Goal: Check status

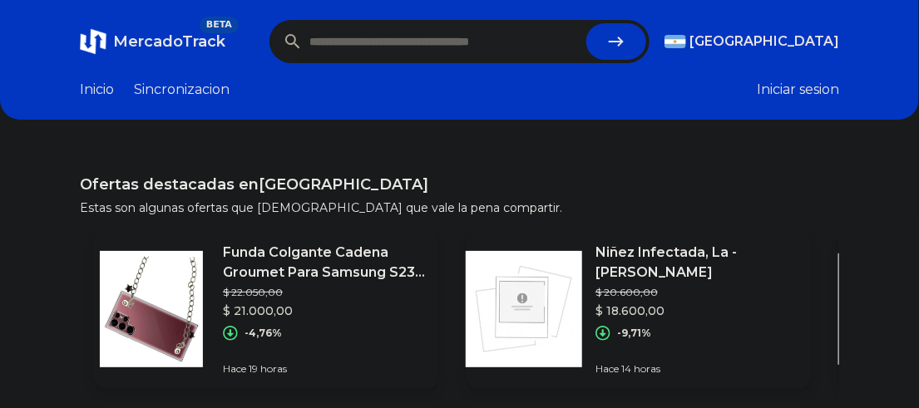
paste input "**********"
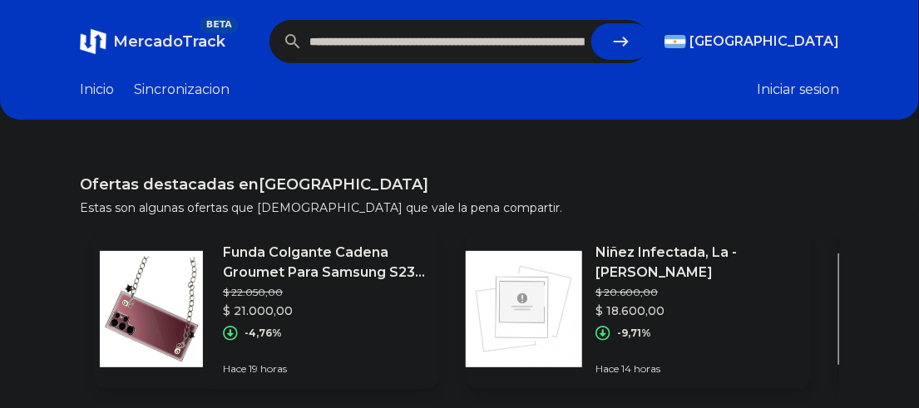
click at [640, 35] on button "submit" at bounding box center [621, 41] width 60 height 37
type input "**********"
